Goal: Answer question/provide support: Participate in discussion

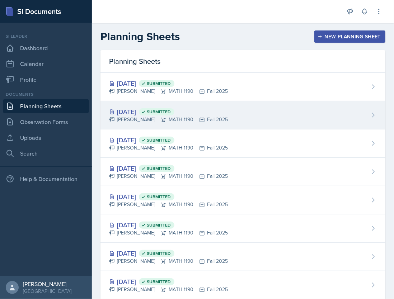
click at [266, 118] on div "[DATE] Submitted [PERSON_NAME] MATH 1190 Fall 2025" at bounding box center [242, 115] width 285 height 28
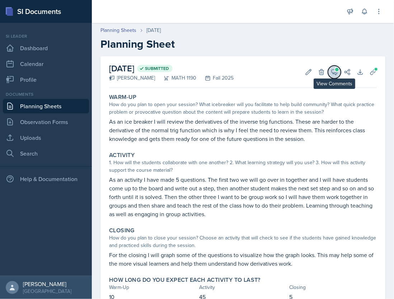
click at [330, 66] on button "View Comments" at bounding box center [334, 72] width 13 height 13
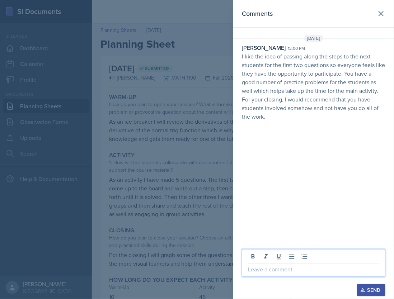
click at [264, 272] on p at bounding box center [313, 269] width 131 height 9
click at [378, 291] on div "Send" at bounding box center [370, 290] width 19 height 6
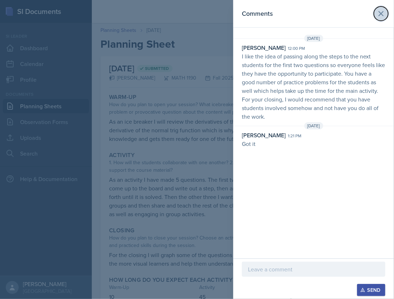
click at [377, 15] on icon at bounding box center [380, 13] width 9 height 9
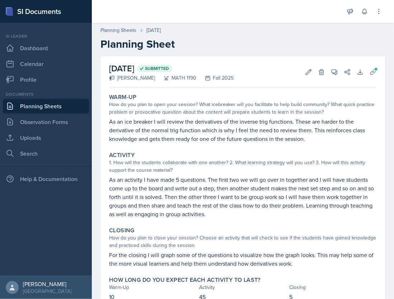
click at [54, 104] on link "Planning Sheets" at bounding box center [46, 106] width 86 height 14
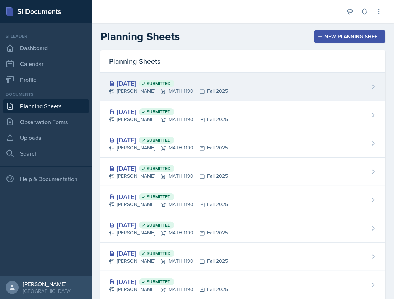
click at [222, 87] on div "[DATE] Submitted" at bounding box center [168, 84] width 119 height 10
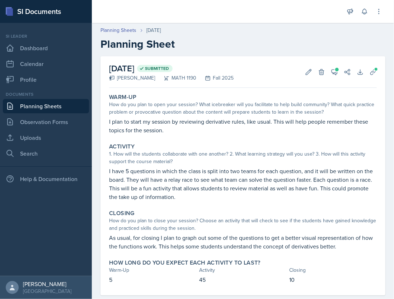
click at [323, 67] on div "[DATE] Submitted [PERSON_NAME] MATH 1190 Fall 2025 Edit Delete View Comments Co…" at bounding box center [242, 72] width 267 height 32
click at [331, 68] on icon at bounding box center [334, 71] width 7 height 7
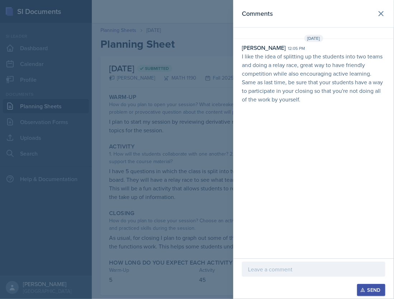
click at [269, 269] on p at bounding box center [313, 269] width 131 height 9
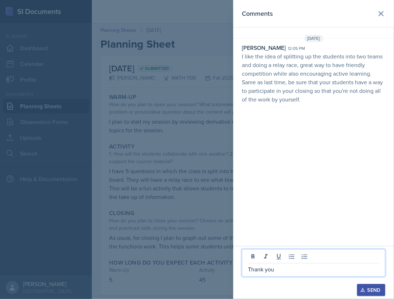
click at [365, 286] on button "Send" at bounding box center [371, 290] width 28 height 12
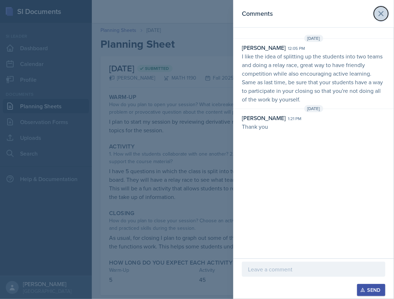
click at [381, 12] on icon at bounding box center [380, 13] width 9 height 9
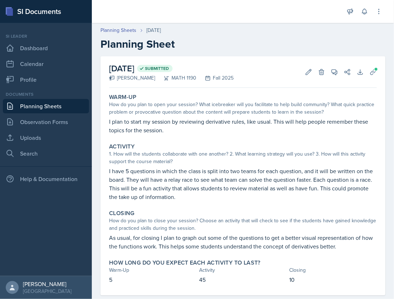
scroll to position [13, 0]
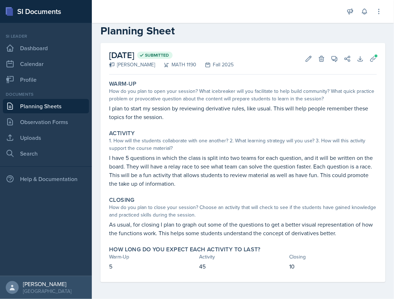
click at [29, 106] on link "Planning Sheets" at bounding box center [46, 106] width 86 height 14
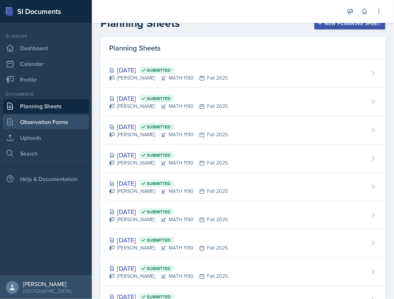
click at [59, 125] on link "Observation Forms" at bounding box center [46, 122] width 86 height 14
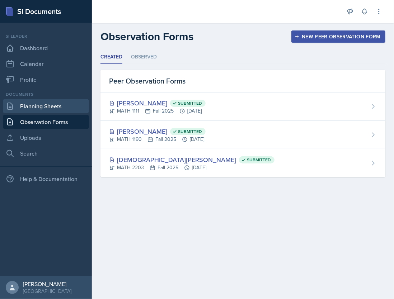
click at [55, 106] on link "Planning Sheets" at bounding box center [46, 106] width 86 height 14
